Goal: Information Seeking & Learning: Learn about a topic

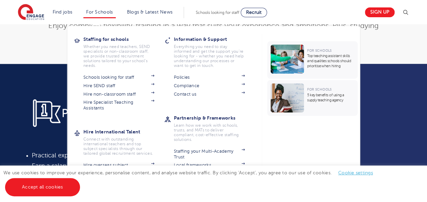
scroll to position [202, 0]
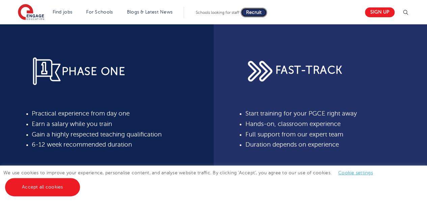
click at [261, 14] on span "Recruit" at bounding box center [254, 12] width 16 height 5
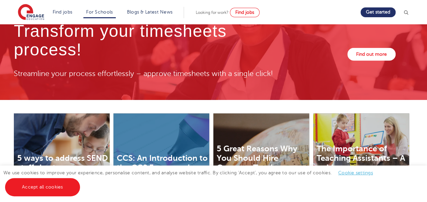
scroll to position [2159, 0]
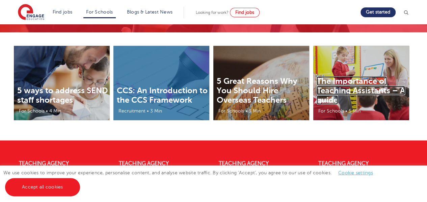
click at [349, 76] on link "The Importance of Teaching Assistants – A guide" at bounding box center [360, 90] width 88 height 28
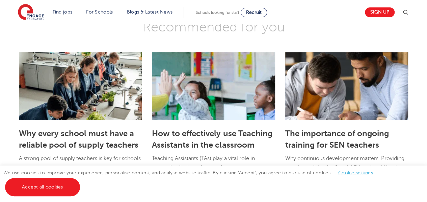
scroll to position [978, 0]
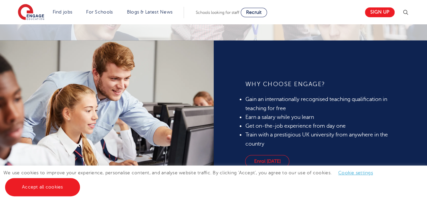
scroll to position [472, 0]
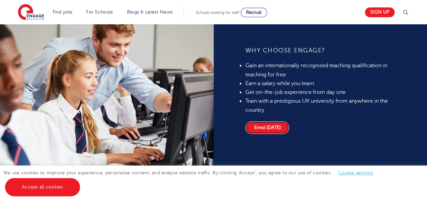
click at [267, 126] on link "Enrol today" at bounding box center [267, 127] width 44 height 13
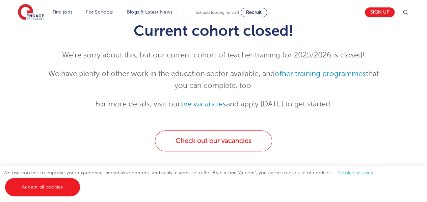
scroll to position [67, 0]
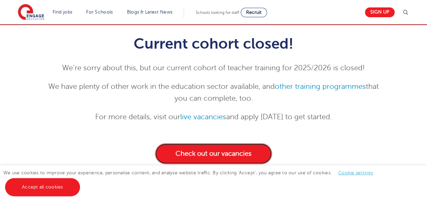
click at [220, 151] on link "Check out our vacancies" at bounding box center [213, 153] width 117 height 21
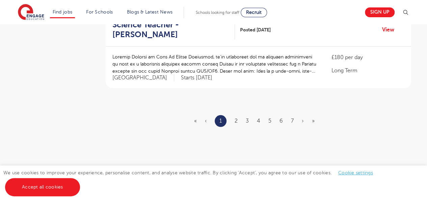
scroll to position [843, 0]
click at [236, 117] on link "2" at bounding box center [235, 120] width 3 height 6
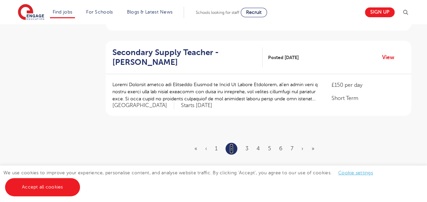
scroll to position [877, 0]
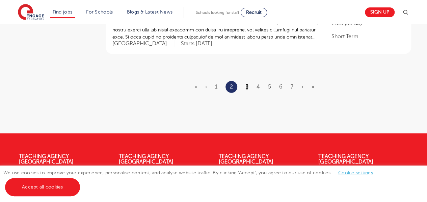
click at [248, 84] on link "3" at bounding box center [246, 87] width 3 height 6
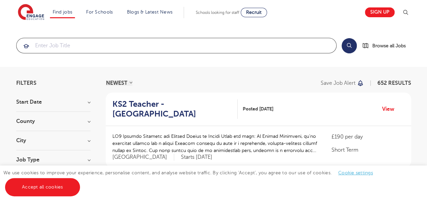
click at [134, 46] on input "search" at bounding box center [176, 45] width 319 height 15
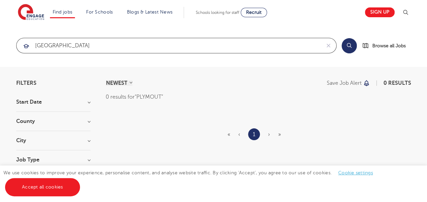
type input "PLYMOUTH"
click button "Submit" at bounding box center [0, 0] width 0 height 0
drag, startPoint x: 80, startPoint y: 47, endPoint x: 22, endPoint y: 47, distance: 58.0
click at [22, 47] on div "PLYMOUTH" at bounding box center [169, 45] width 304 height 15
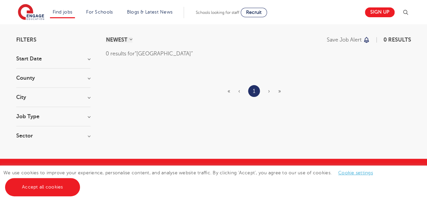
scroll to position [67, 0]
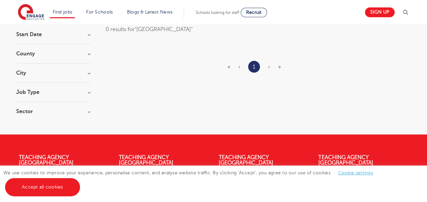
click at [35, 91] on h3 "Job Type" at bounding box center [53, 91] width 74 height 5
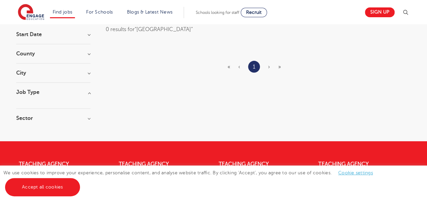
click at [32, 53] on h3 "County" at bounding box center [53, 53] width 74 height 5
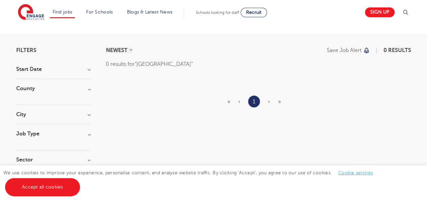
scroll to position [0, 0]
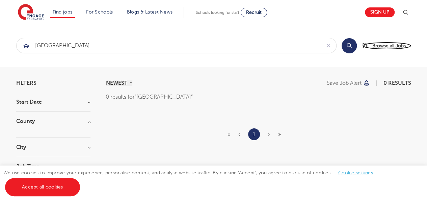
click at [378, 44] on span "Browse all Jobs" at bounding box center [388, 46] width 33 height 8
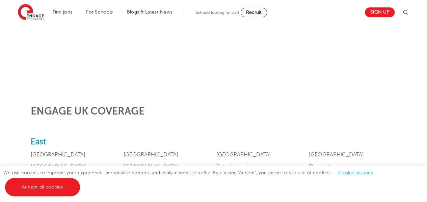
scroll to position [202, 0]
